Goal: Information Seeking & Learning: Learn about a topic

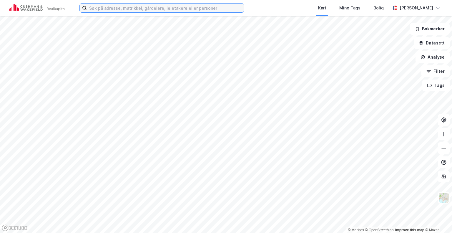
click at [192, 8] on input at bounding box center [165, 8] width 157 height 9
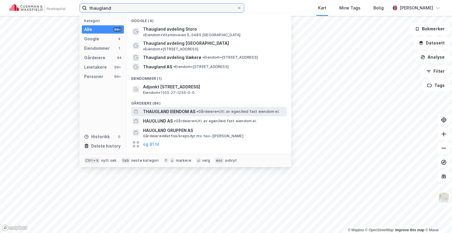
type input "thaugland"
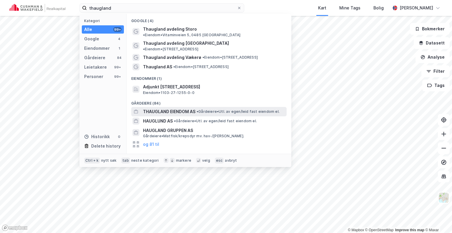
click at [170, 108] on span "THAUGLAND EIENDOM AS" at bounding box center [169, 111] width 52 height 7
